Goal: Transaction & Acquisition: Obtain resource

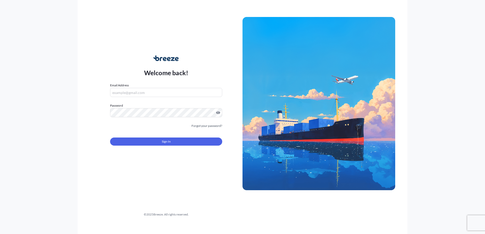
type input "[PERSON_NAME][EMAIL_ADDRESS][PERSON_NAME][DOMAIN_NAME]"
click at [146, 146] on form "Email Address [EMAIL_ADDRESS][DOMAIN_NAME] Password Must include: Upper & lower…" at bounding box center [166, 117] width 112 height 69
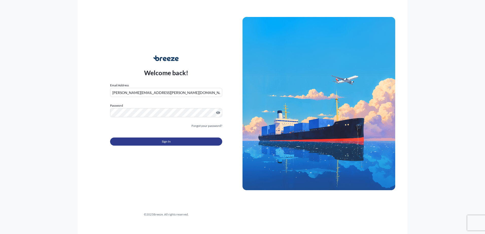
click at [146, 144] on button "Sign In" at bounding box center [166, 142] width 112 height 8
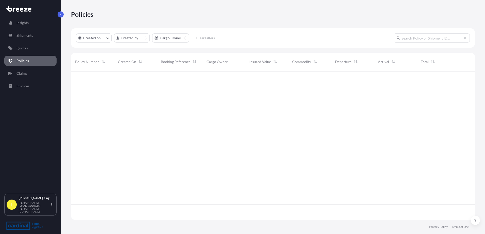
scroll to position [148, 400]
click at [28, 44] on link "Quotes" at bounding box center [30, 48] width 52 height 10
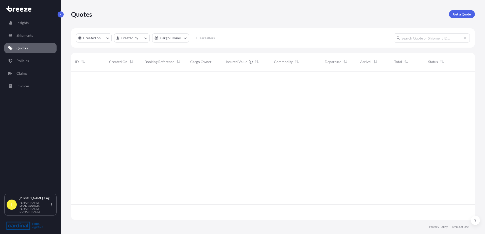
scroll to position [148, 400]
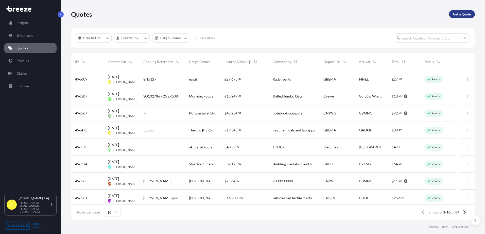
click at [458, 14] on p "Get a Quote" at bounding box center [462, 14] width 18 height 5
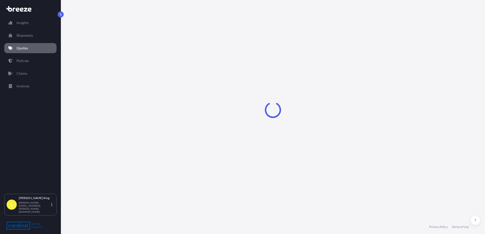
select select "Road"
select select "Sea"
select select "1"
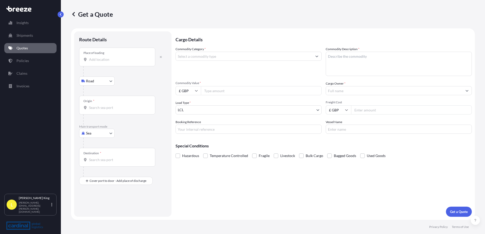
click at [97, 60] on input "Place of loading" at bounding box center [119, 59] width 60 height 5
paste input "[PERSON_NAME][GEOGRAPHIC_DATA][PERSON_NAME], DE13 8BX"
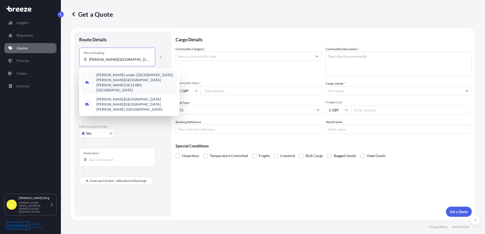
click at [107, 76] on span "[PERSON_NAME]-under-[GEOGRAPHIC_DATA], [PERSON_NAME][GEOGRAPHIC_DATA][PERSON_NA…" at bounding box center [135, 82] width 79 height 20
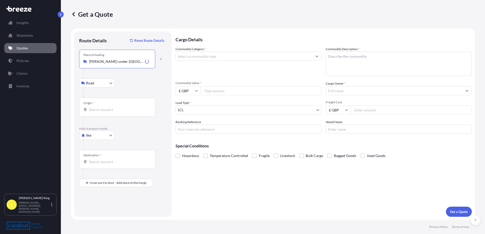
type input "[PERSON_NAME]-under-[GEOGRAPHIC_DATA], [PERSON_NAME][GEOGRAPHIC_DATA][PERSON_NA…"
click at [102, 135] on body "0 options available. 2 options available. Insights Shipments Quotes Policies Cl…" at bounding box center [242, 117] width 485 height 234
click at [97, 156] on div "Air" at bounding box center [96, 157] width 31 height 9
select select "Air"
click at [109, 61] on input "Place of loading" at bounding box center [119, 61] width 60 height 5
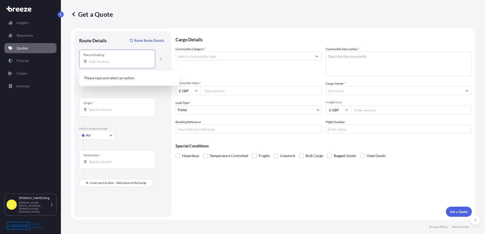
paste input "[PERSON_NAME][GEOGRAPHIC_DATA][PERSON_NAME], DE13 8BX"
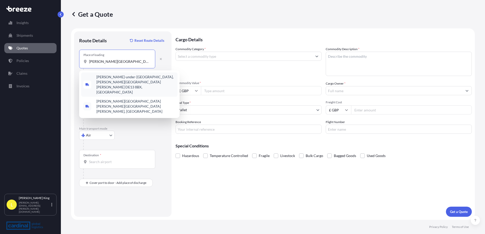
click at [116, 75] on span "[PERSON_NAME]-under-[GEOGRAPHIC_DATA], [PERSON_NAME][GEOGRAPHIC_DATA][PERSON_NA…" at bounding box center [135, 85] width 79 height 20
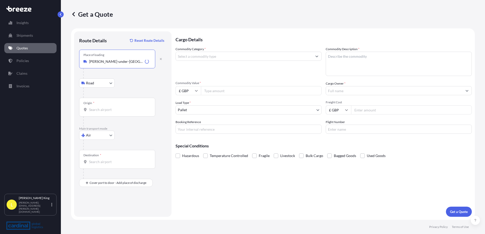
type input "[PERSON_NAME]-under-[GEOGRAPHIC_DATA], [PERSON_NAME][GEOGRAPHIC_DATA][PERSON_NA…"
click at [111, 113] on div "Origin *" at bounding box center [117, 107] width 76 height 19
click at [111, 112] on input "Origin *" at bounding box center [119, 109] width 60 height 5
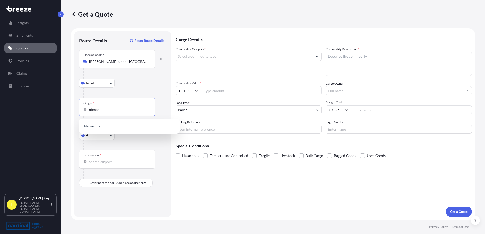
drag, startPoint x: 106, startPoint y: 109, endPoint x: 40, endPoint y: 122, distance: 68.2
click at [40, 122] on div "Insights Shipments Quotes Policies Claims Invoices L [PERSON_NAME] [PERSON_NAME…" at bounding box center [242, 117] width 485 height 234
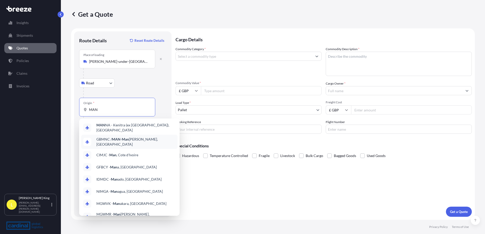
click at [142, 141] on div "GBMNC / MAN - Man [PERSON_NAME], [GEOGRAPHIC_DATA]" at bounding box center [129, 142] width 96 height 14
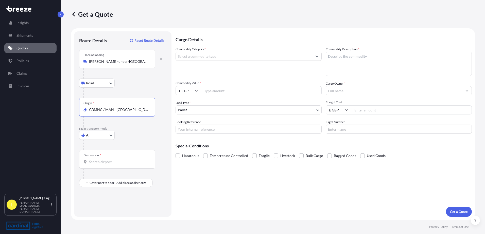
type input "GBMNC / MAN - [GEOGRAPHIC_DATA], [GEOGRAPHIC_DATA]"
click at [107, 164] on input "Destination *" at bounding box center [119, 161] width 60 height 5
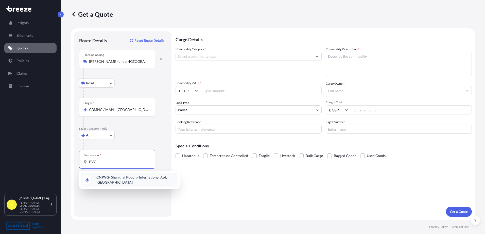
click at [108, 180] on span "CN PVG - Shanghai Pudong International Apt, [GEOGRAPHIC_DATA]" at bounding box center [135, 180] width 79 height 10
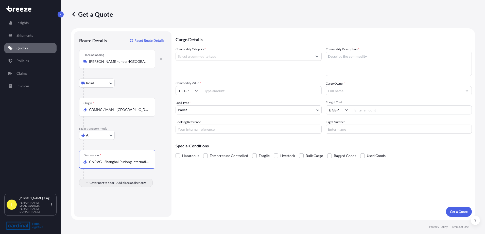
type input "CNPVG - Shanghai Pudong International Apt, [GEOGRAPHIC_DATA]"
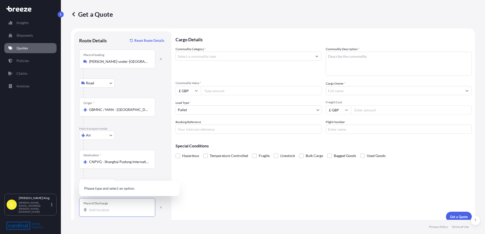
click at [112, 210] on input "Place of Discharge" at bounding box center [119, 210] width 60 height 5
click at [163, 207] on button "button" at bounding box center [160, 207] width 11 height 8
select select "Road"
click at [117, 209] on input "Place of Discharge" at bounding box center [119, 210] width 60 height 5
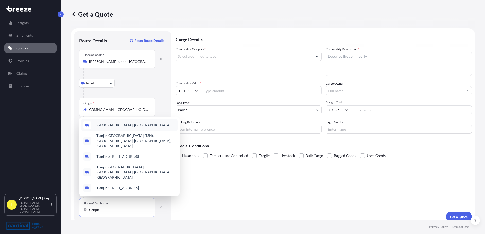
click at [129, 129] on div "[GEOGRAPHIC_DATA], [GEOGRAPHIC_DATA]" at bounding box center [129, 125] width 96 height 12
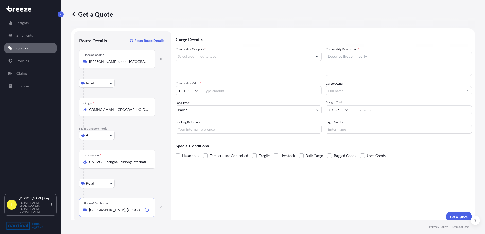
type input "[GEOGRAPHIC_DATA], [GEOGRAPHIC_DATA]"
click at [248, 58] on input "Commodity Category *" at bounding box center [244, 56] width 136 height 9
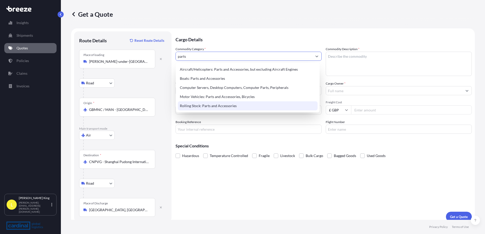
click at [238, 103] on div "Rolling Stock: Parts and Accessories" at bounding box center [248, 105] width 140 height 9
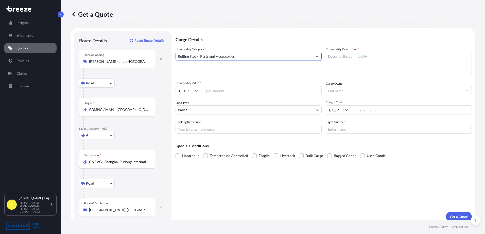
type input "Rolling Stock: Parts and Accessories"
click at [356, 52] on textarea "Commodity Description *" at bounding box center [398, 64] width 146 height 24
click at [405, 54] on textarea "Commodity Description *" at bounding box center [398, 64] width 146 height 24
type textarea "elow parts"
click at [374, 92] on input "Cargo Owner *" at bounding box center [394, 90] width 136 height 9
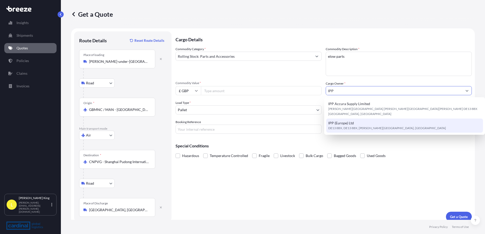
click at [352, 126] on span "DE13 8BX, DE13 8BX, [PERSON_NAME][GEOGRAPHIC_DATA], [GEOGRAPHIC_DATA]" at bounding box center [387, 128] width 118 height 5
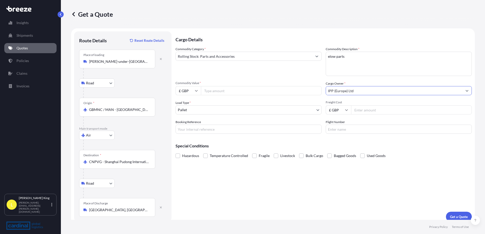
type input "IPP (Europe) Ltd"
click at [366, 109] on input "Freight Cost" at bounding box center [411, 109] width 121 height 9
click at [429, 111] on input "Freight Cost" at bounding box center [411, 109] width 121 height 9
type input "389.00"
click at [216, 130] on input "Booking Reference" at bounding box center [248, 129] width 146 height 9
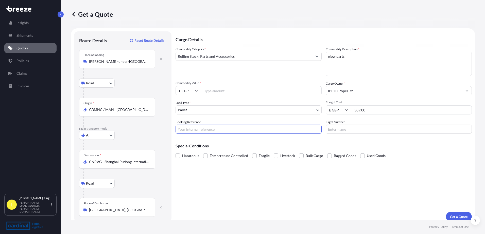
paste input "Q86262/Q86659"
type input "Q86262/Q86659"
click at [348, 132] on input "Flight Number" at bounding box center [398, 129] width 146 height 9
click at [465, 217] on button "Get a Quote" at bounding box center [458, 217] width 26 height 10
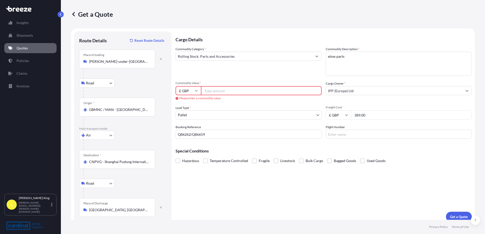
click at [247, 93] on input "Commodity Value *" at bounding box center [261, 90] width 121 height 9
click at [195, 90] on icon at bounding box center [196, 90] width 3 height 3
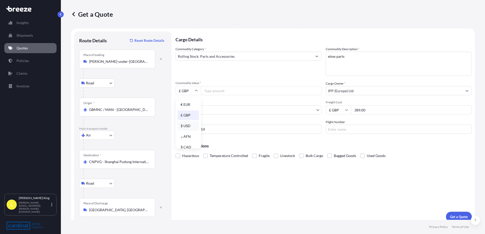
click at [188, 125] on div "$ USD" at bounding box center [187, 126] width 21 height 10
type input "$ USD"
click at [215, 92] on input "Commodity Value *" at bounding box center [261, 90] width 121 height 9
type input "76962.40"
click at [460, 215] on p "Get a Quote" at bounding box center [459, 216] width 18 height 5
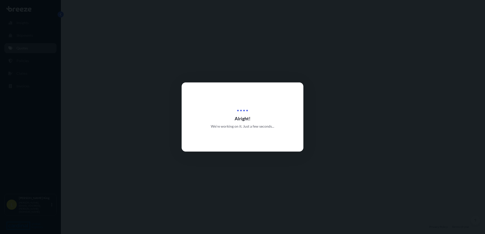
select select "Road"
select select "Air"
select select "Road"
select select "1"
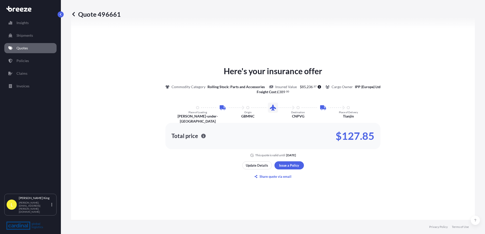
scroll to position [304, 0]
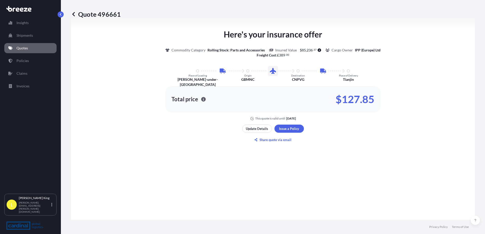
click at [311, 43] on div "Here's your insurance offer Commodity Category Rolling Stock: Parts and Accesso…" at bounding box center [272, 86] width 389 height 310
